Goal: Task Accomplishment & Management: Complete application form

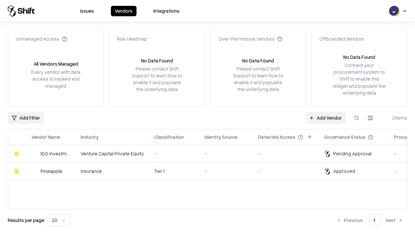
click at [325, 117] on link "Add Vendor" at bounding box center [325, 118] width 41 height 12
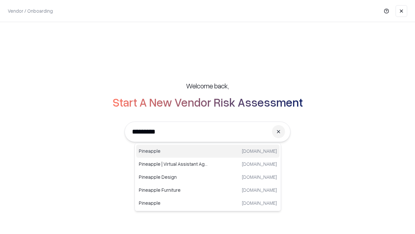
click at [208, 151] on div "Pineapple [DOMAIN_NAME]" at bounding box center [207, 150] width 143 height 13
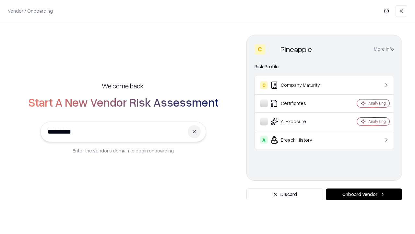
type input "*********"
click at [364, 194] on button "Onboard Vendor" at bounding box center [364, 194] width 76 height 12
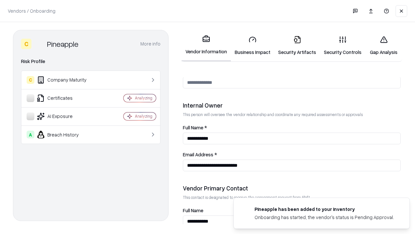
scroll to position [336, 0]
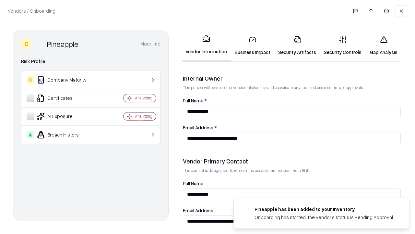
click at [253, 45] on link "Business Impact" at bounding box center [252, 45] width 43 height 30
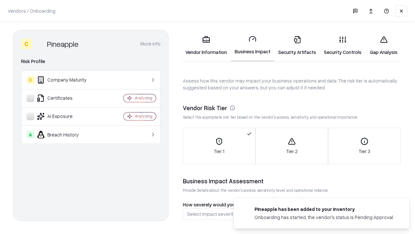
click at [297, 45] on link "Security Artifacts" at bounding box center [297, 45] width 46 height 30
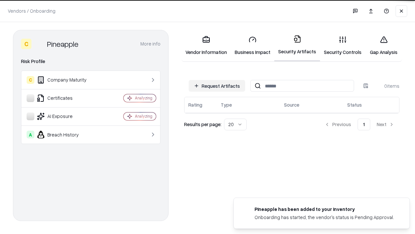
click at [217, 86] on button "Request Artifacts" at bounding box center [217, 86] width 56 height 12
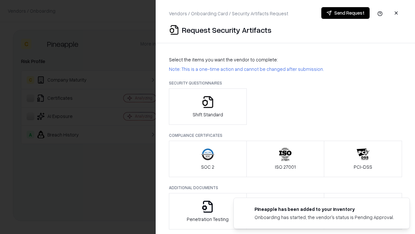
click at [208, 106] on icon "button" at bounding box center [207, 101] width 13 height 13
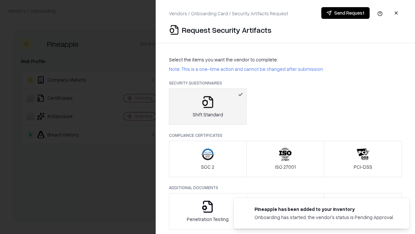
click at [345, 13] on button "Send Request" at bounding box center [345, 13] width 48 height 12
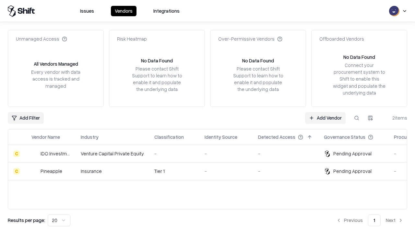
click at [325, 117] on link "Add Vendor" at bounding box center [325, 118] width 41 height 12
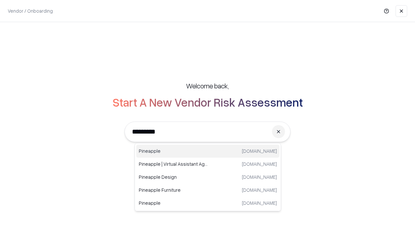
click at [208, 151] on div "Pineapple [DOMAIN_NAME]" at bounding box center [207, 150] width 143 height 13
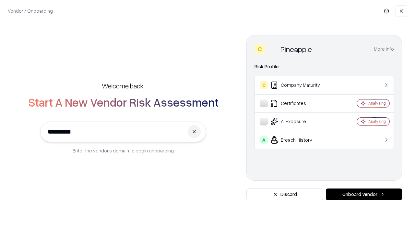
type input "*********"
click at [364, 194] on button "Onboard Vendor" at bounding box center [364, 194] width 76 height 12
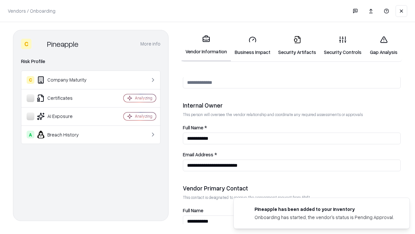
scroll to position [336, 0]
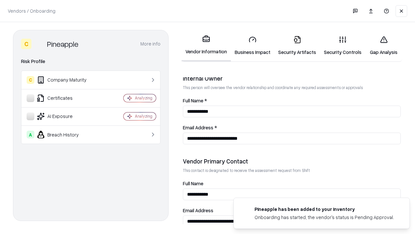
click at [384, 45] on link "Gap Analysis" at bounding box center [384, 45] width 37 height 30
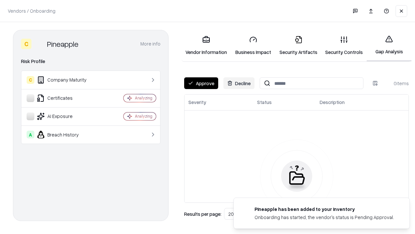
click at [201, 83] on button "Approve" at bounding box center [201, 83] width 34 height 12
